Goal: Transaction & Acquisition: Book appointment/travel/reservation

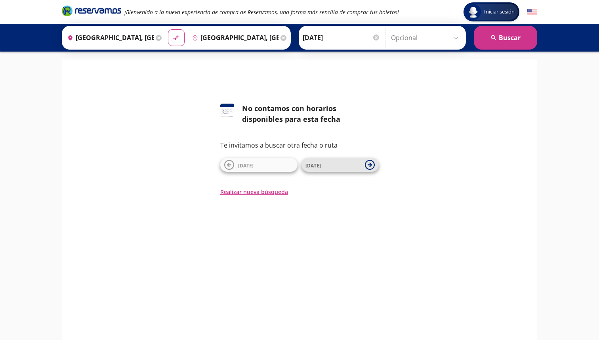
click at [323, 168] on span "[DATE]" at bounding box center [333, 165] width 55 height 10
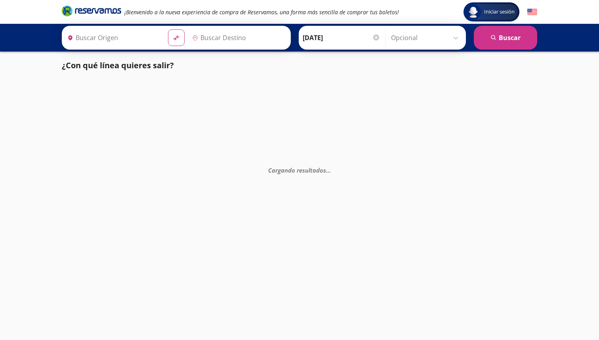
type input "[GEOGRAPHIC_DATA], [GEOGRAPHIC_DATA]"
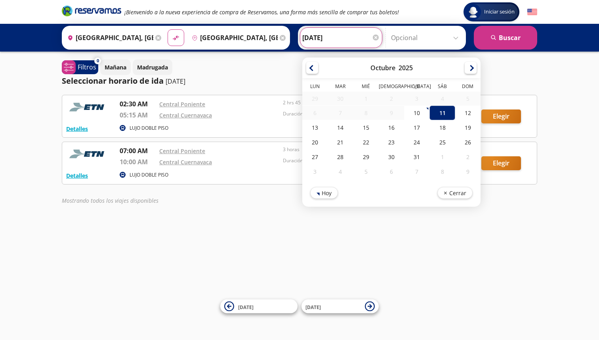
click at [329, 40] on input "[DATE]" at bounding box center [341, 38] width 78 height 20
click at [421, 116] on div "10" at bounding box center [416, 112] width 25 height 15
type input "[DATE]"
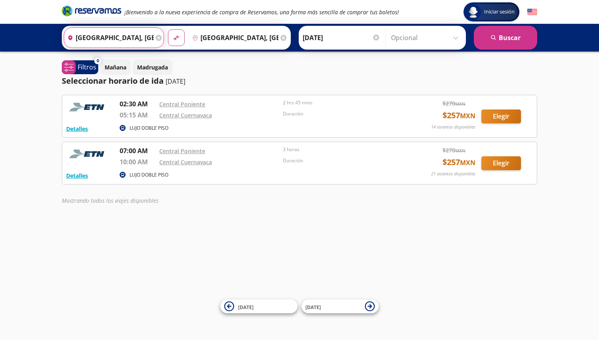
click at [128, 41] on input "[GEOGRAPHIC_DATA], [GEOGRAPHIC_DATA]" at bounding box center [109, 38] width 90 height 20
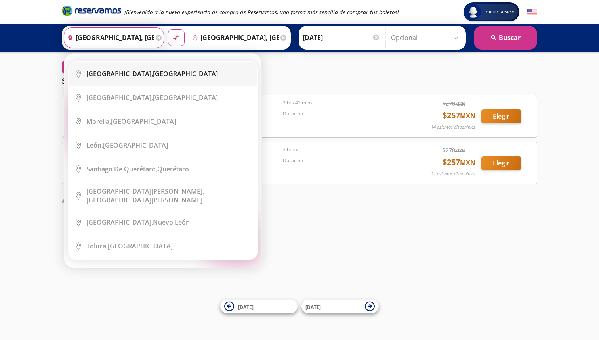
click at [164, 76] on div "[GEOGRAPHIC_DATA], [GEOGRAPHIC_DATA]" at bounding box center [152, 73] width 132 height 9
type input "[GEOGRAPHIC_DATA], [GEOGRAPHIC_DATA]"
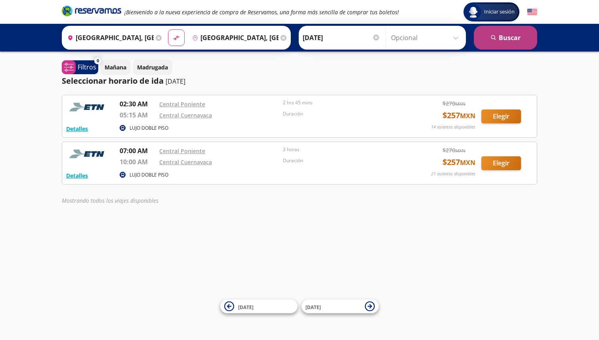
click at [503, 38] on button "search [GEOGRAPHIC_DATA]" at bounding box center [505, 38] width 63 height 24
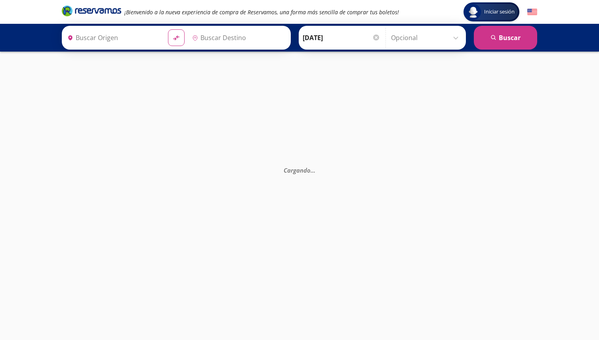
type input "[GEOGRAPHIC_DATA], [GEOGRAPHIC_DATA]"
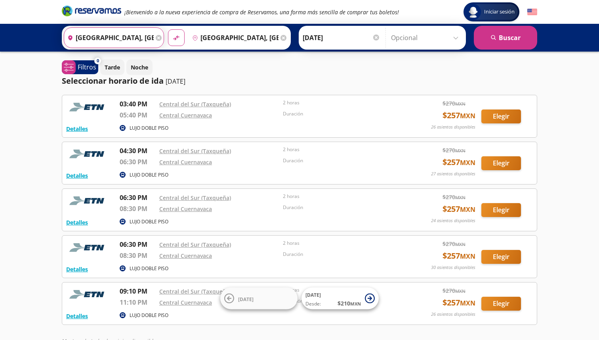
click at [136, 38] on input "[GEOGRAPHIC_DATA], [GEOGRAPHIC_DATA]" at bounding box center [109, 38] width 90 height 20
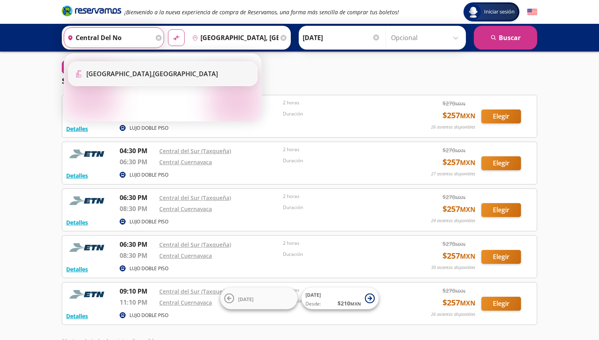
click at [137, 75] on b "[GEOGRAPHIC_DATA]," at bounding box center [119, 73] width 67 height 9
type input "[GEOGRAPHIC_DATA], [GEOGRAPHIC_DATA]"
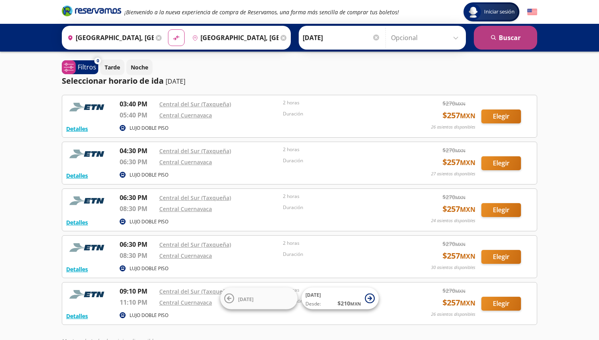
click at [490, 35] on button "search [GEOGRAPHIC_DATA]" at bounding box center [505, 38] width 63 height 24
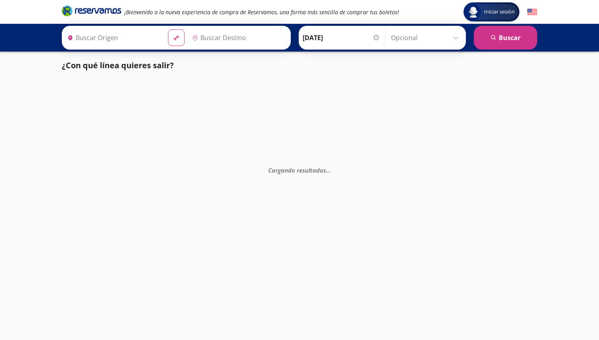
type input "[GEOGRAPHIC_DATA], [GEOGRAPHIC_DATA]"
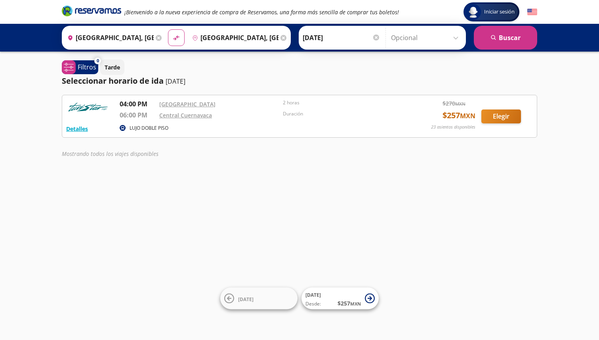
click at [129, 37] on input "[GEOGRAPHIC_DATA], [GEOGRAPHIC_DATA]" at bounding box center [109, 38] width 90 height 20
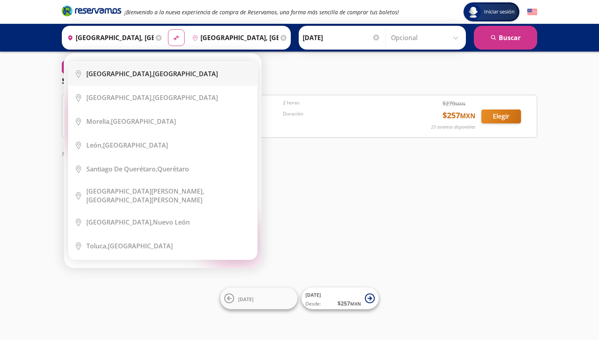
click at [140, 75] on b "[GEOGRAPHIC_DATA]," at bounding box center [119, 73] width 67 height 9
type input "[GEOGRAPHIC_DATA], [GEOGRAPHIC_DATA]"
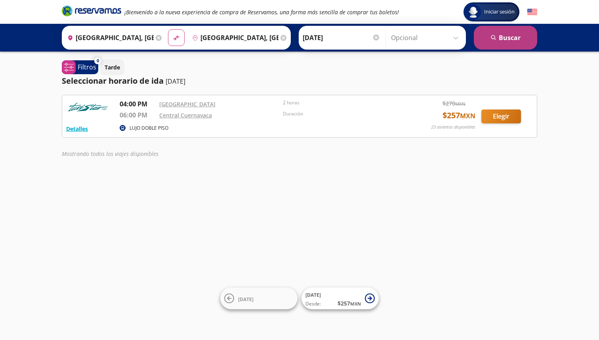
click at [496, 44] on button "search [GEOGRAPHIC_DATA]" at bounding box center [505, 38] width 63 height 24
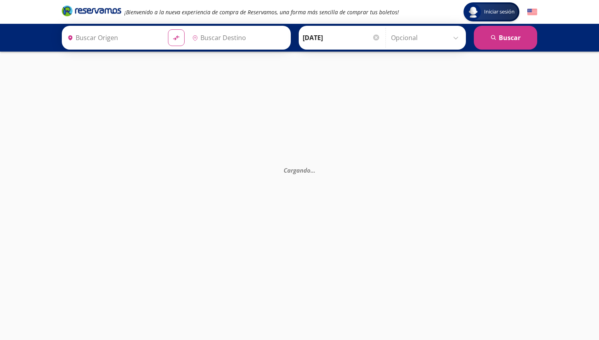
type input "[GEOGRAPHIC_DATA], [GEOGRAPHIC_DATA]"
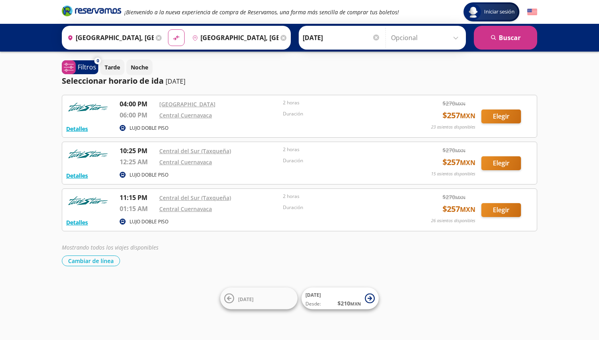
click at [125, 40] on input "[GEOGRAPHIC_DATA], [GEOGRAPHIC_DATA]" at bounding box center [109, 38] width 90 height 20
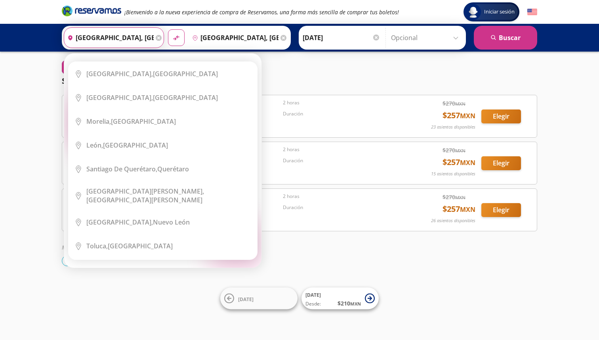
click at [136, 38] on input "[GEOGRAPHIC_DATA], [GEOGRAPHIC_DATA]" at bounding box center [109, 38] width 90 height 20
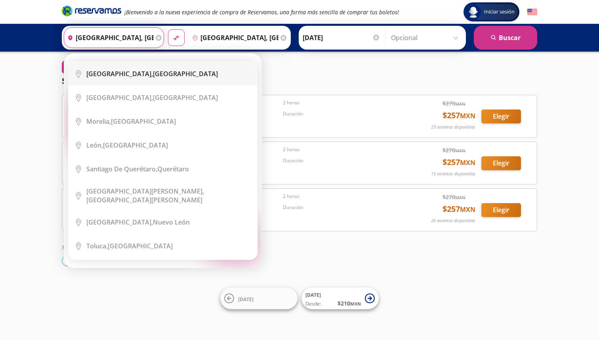
click at [140, 70] on b "[GEOGRAPHIC_DATA]," at bounding box center [119, 73] width 67 height 9
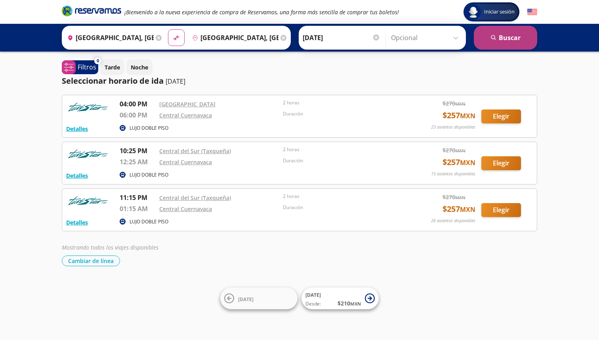
click at [496, 35] on icon "search" at bounding box center [494, 38] width 6 height 6
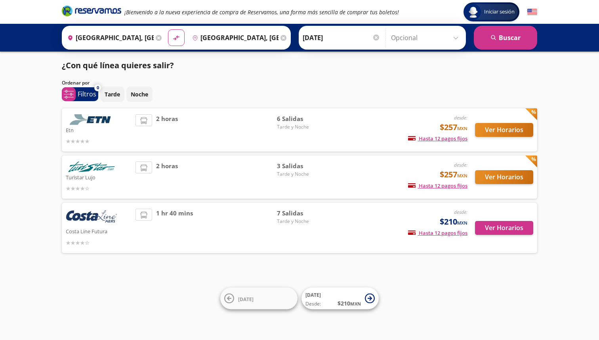
click at [104, 119] on img at bounding box center [92, 119] width 52 height 11
click at [509, 132] on button "Ver Horarios" at bounding box center [504, 130] width 58 height 14
click at [500, 182] on button "Ver Horarios" at bounding box center [504, 177] width 58 height 14
click at [514, 129] on button "Ver Horarios" at bounding box center [504, 130] width 58 height 14
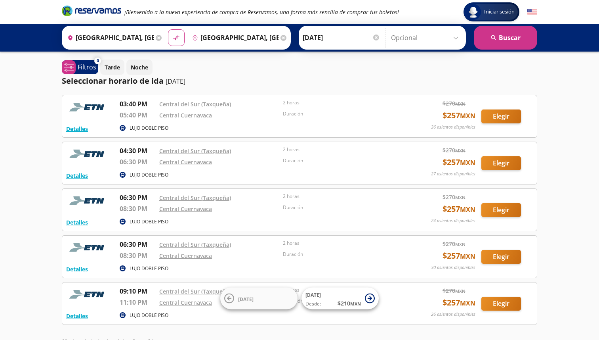
click at [560, 146] on div "Iniciar sesión Iniciar sesión ¡Bienvenido a la nueva experiencia de compra de R…" at bounding box center [299, 199] width 599 height 399
